Goal: Navigation & Orientation: Find specific page/section

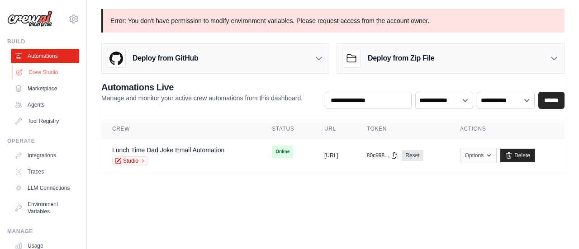
click at [53, 74] on link "Crew Studio" at bounding box center [46, 72] width 68 height 14
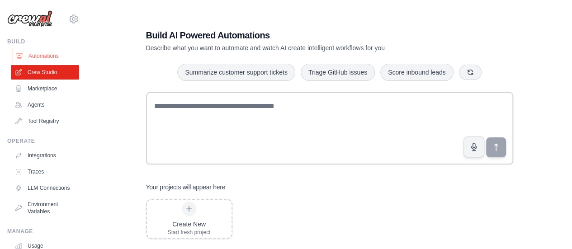
click at [40, 50] on link "Automations" at bounding box center [46, 56] width 68 height 14
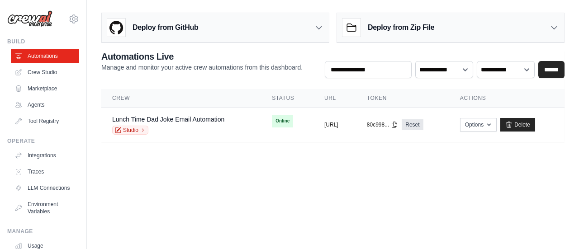
click at [200, 174] on body "[EMAIL_ADDRESS][DOMAIN_NAME] Settings Build Automations Crew Studio" at bounding box center [289, 124] width 579 height 249
